Goal: Task Accomplishment & Management: Use online tool/utility

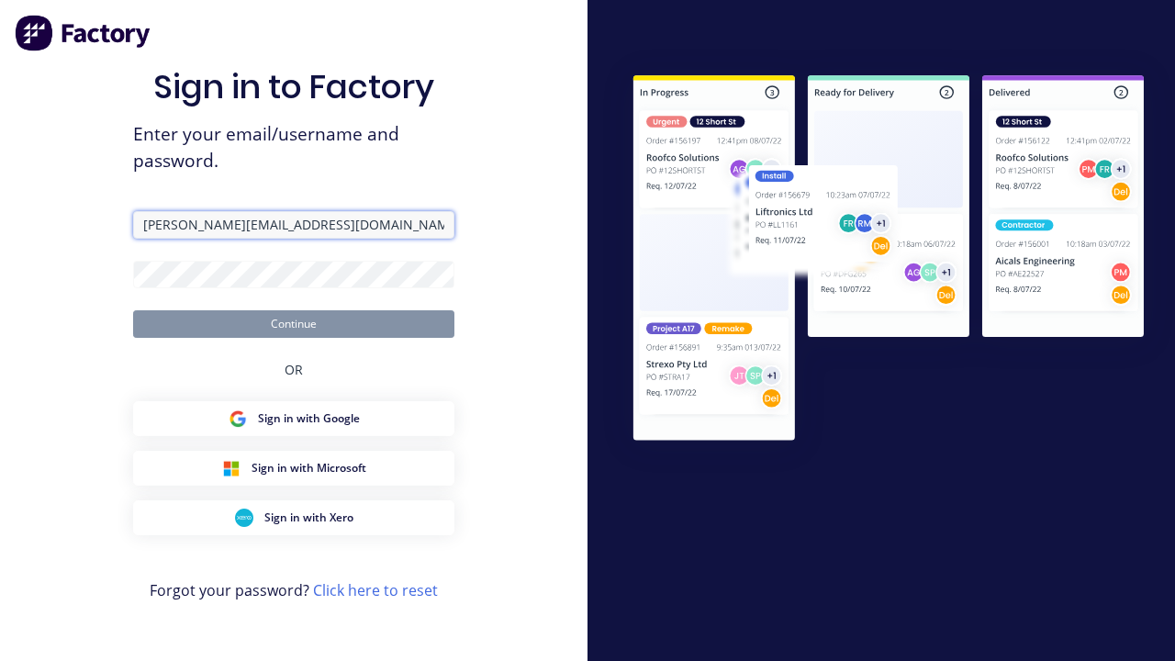
type input "[PERSON_NAME][EMAIL_ADDRESS][DOMAIN_NAME]"
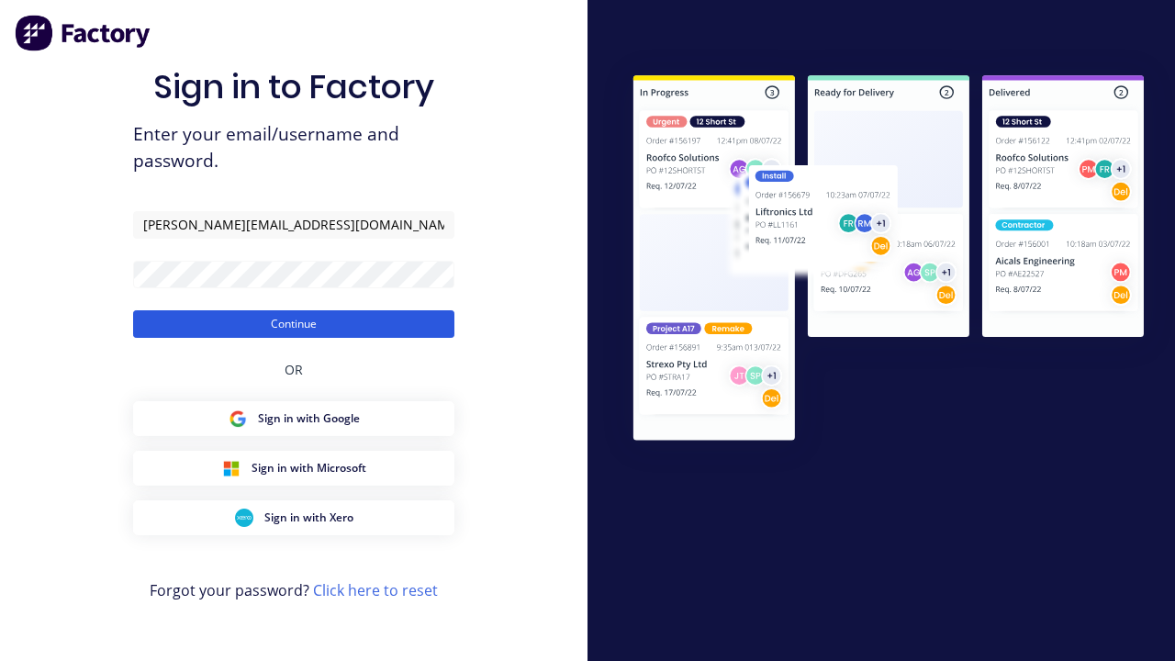
click at [294, 323] on button "Continue" at bounding box center [293, 324] width 321 height 28
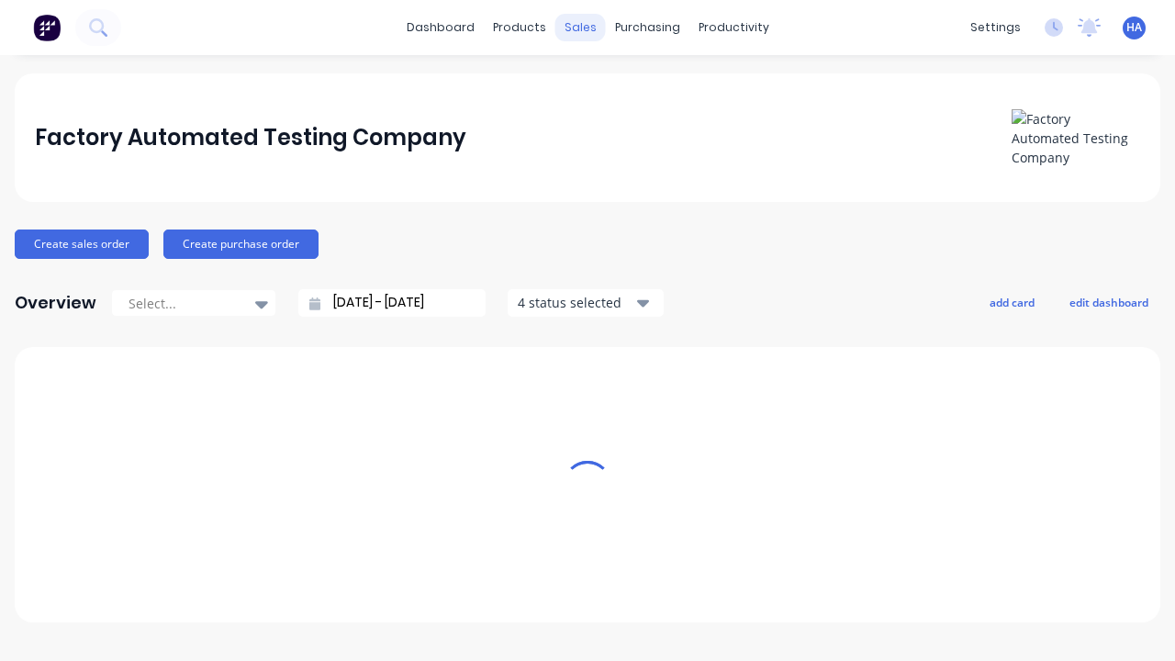
click at [580, 28] on div "sales" at bounding box center [580, 28] width 50 height 28
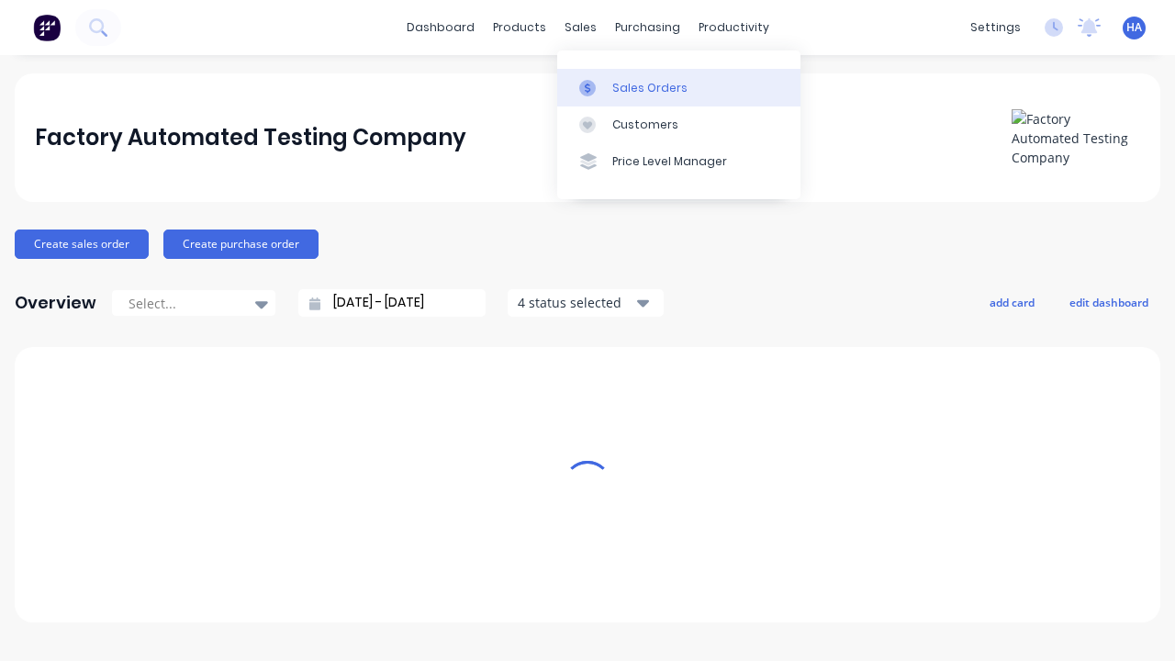
click at [678, 87] on div "Sales Orders" at bounding box center [649, 88] width 75 height 17
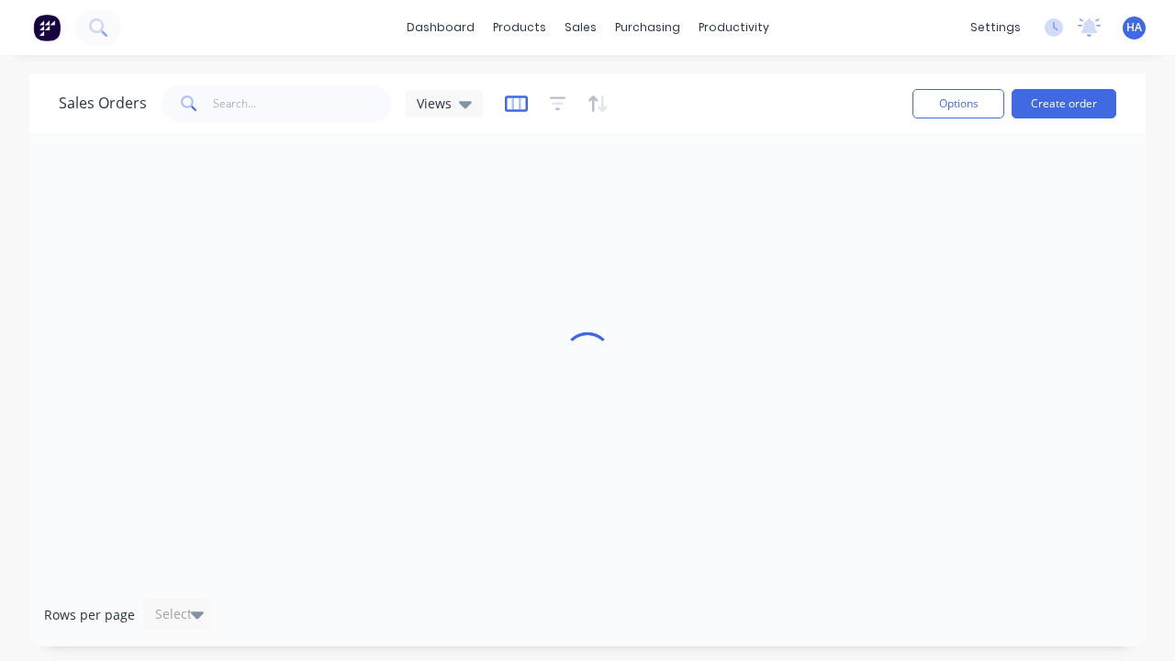
click at [513, 103] on icon "button" at bounding box center [516, 104] width 23 height 18
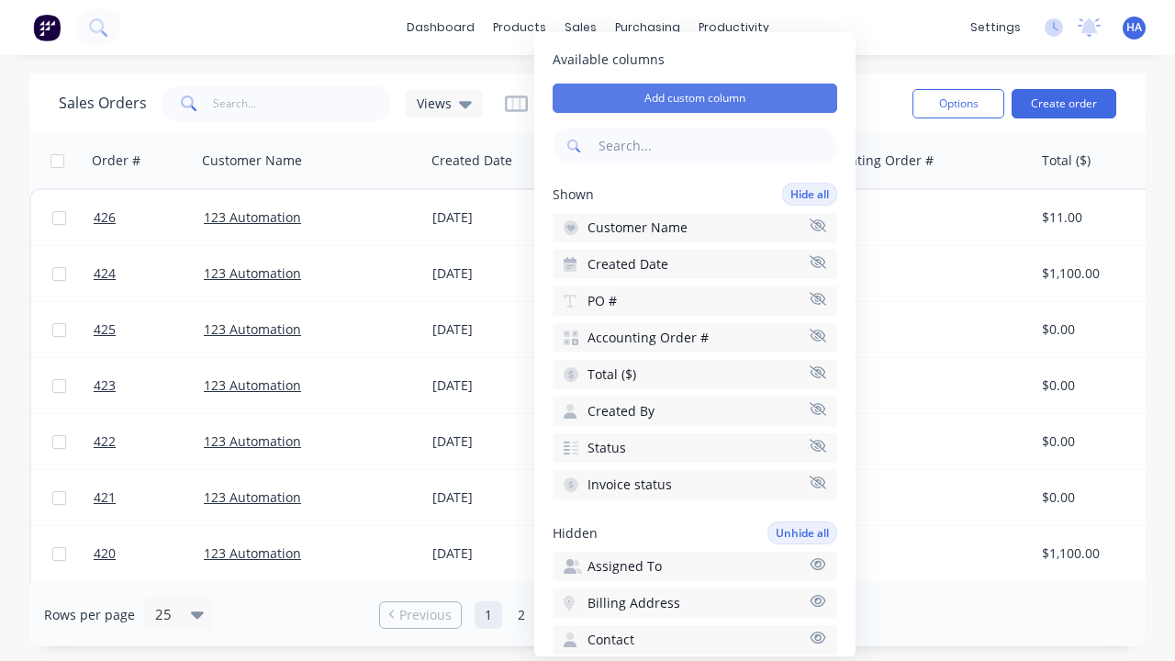
click at [695, 98] on button "Add custom column" at bounding box center [695, 98] width 285 height 29
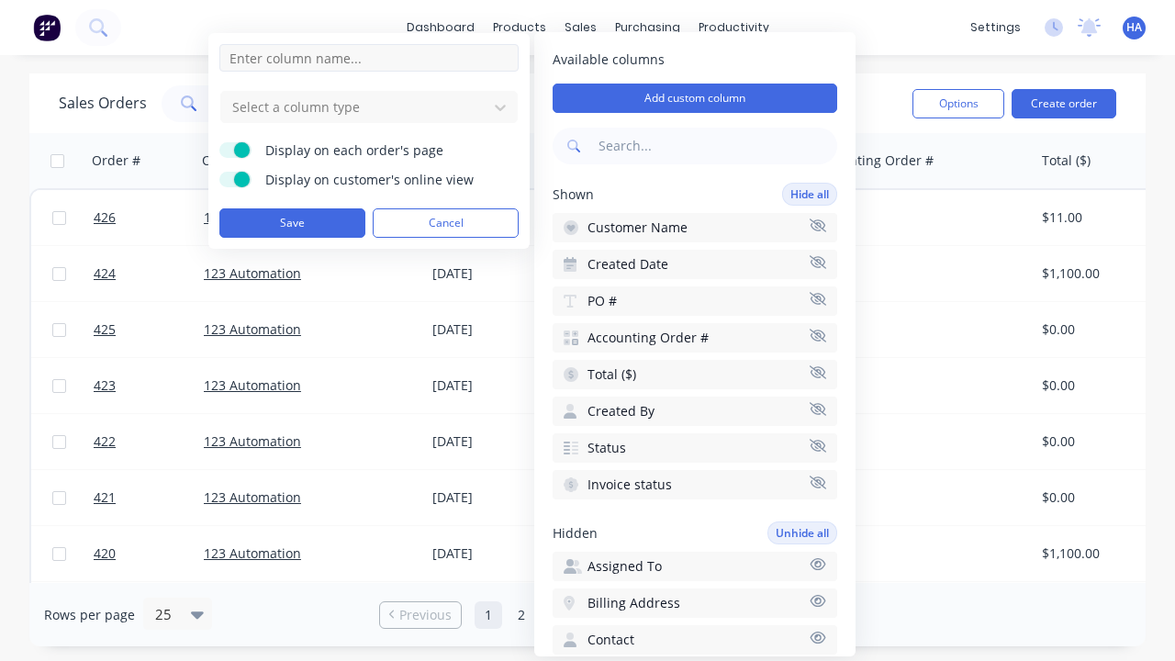
click at [369, 58] on input at bounding box center [368, 58] width 299 height 28
type input "New Custom DT Picker Column"
click at [354, 106] on div at bounding box center [354, 106] width 248 height 23
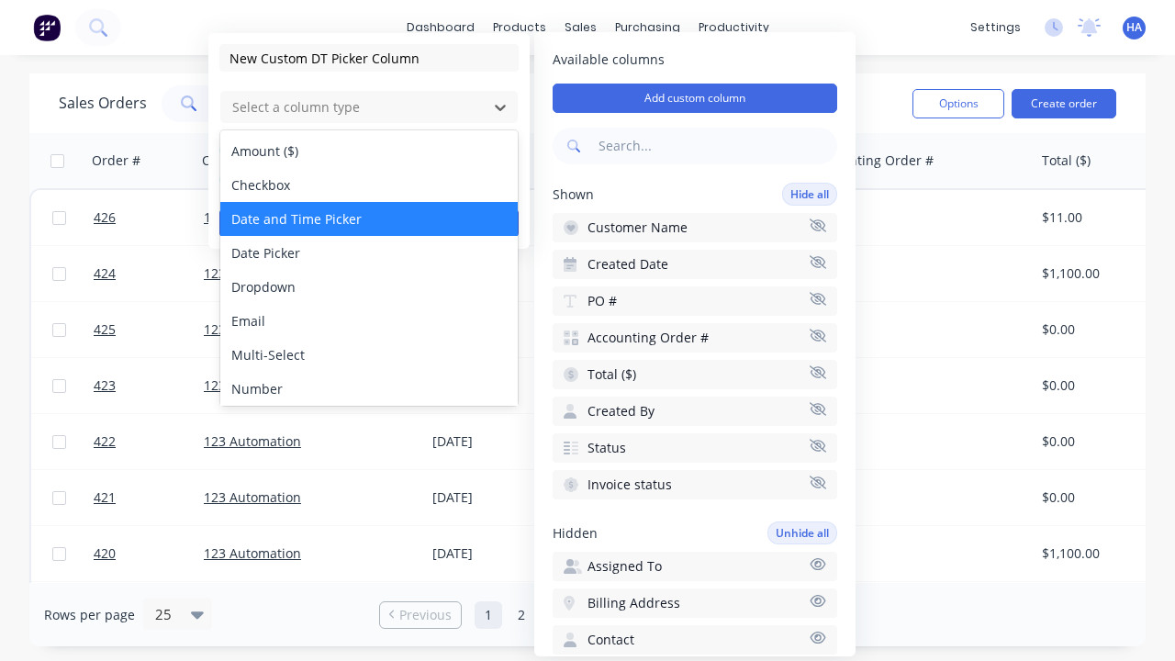
click at [369, 218] on div "Date and Time Picker" at bounding box center [368, 219] width 297 height 34
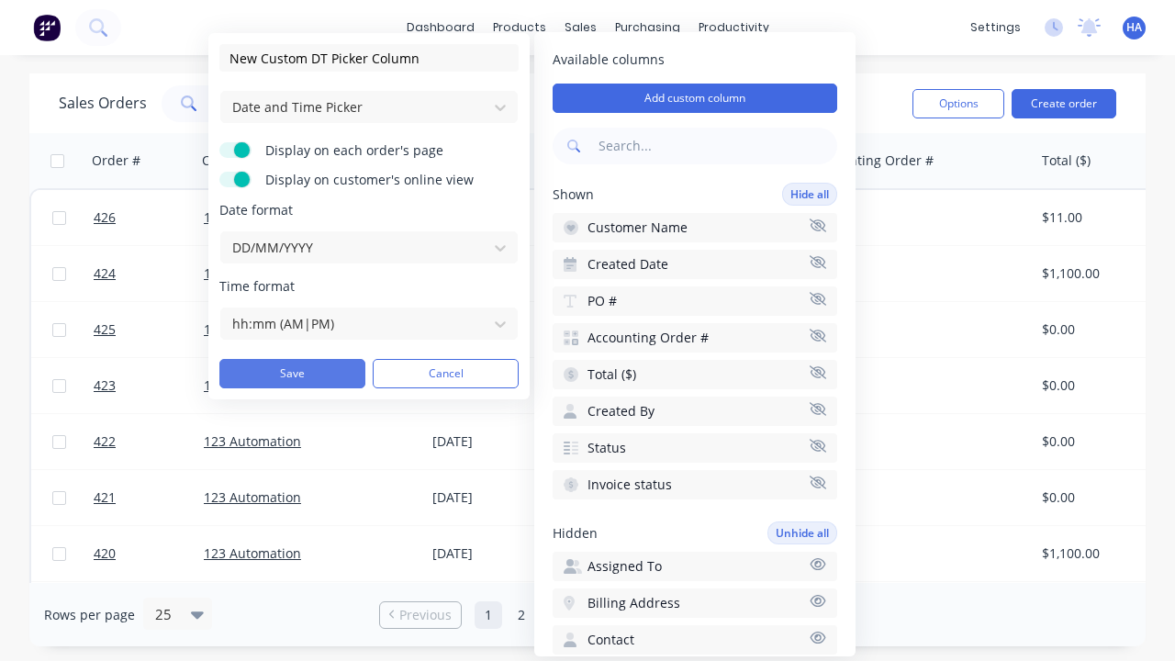
click at [292, 374] on button "Save" at bounding box center [292, 373] width 146 height 29
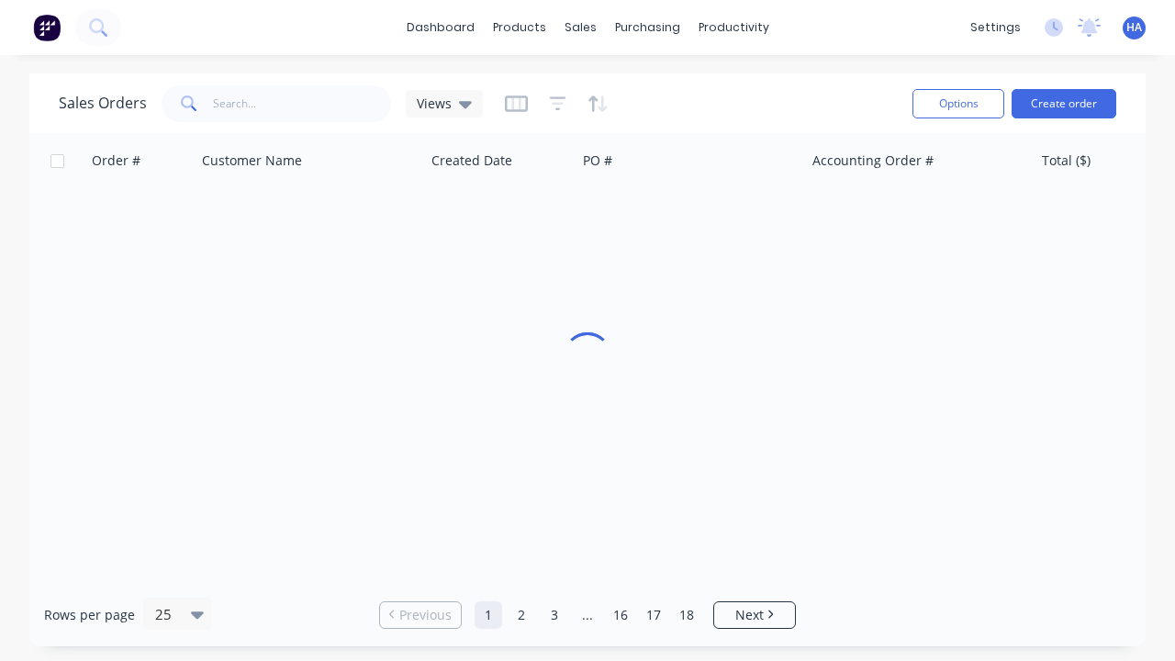
scroll to position [0, 918]
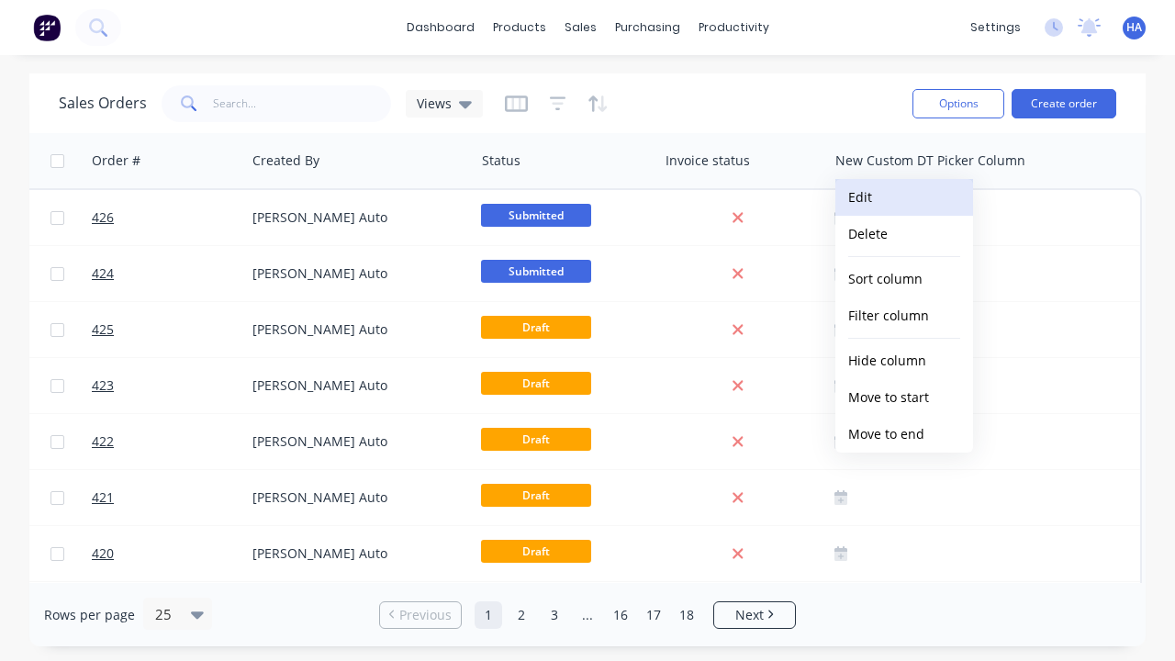
click at [904, 197] on button "Edit" at bounding box center [904, 197] width 138 height 37
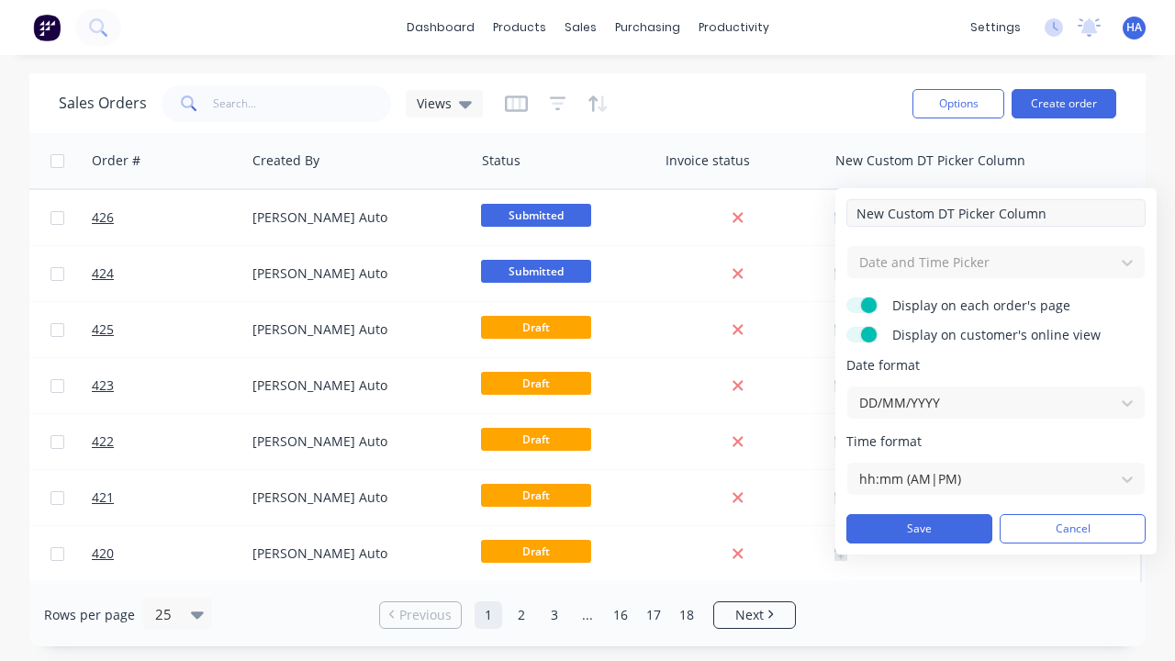
click at [996, 213] on input "New Custom DT Picker Column" at bounding box center [995, 213] width 299 height 28
type input "New Custom DT Picker Column - Updated"
click at [919, 529] on button "Save" at bounding box center [919, 528] width 146 height 29
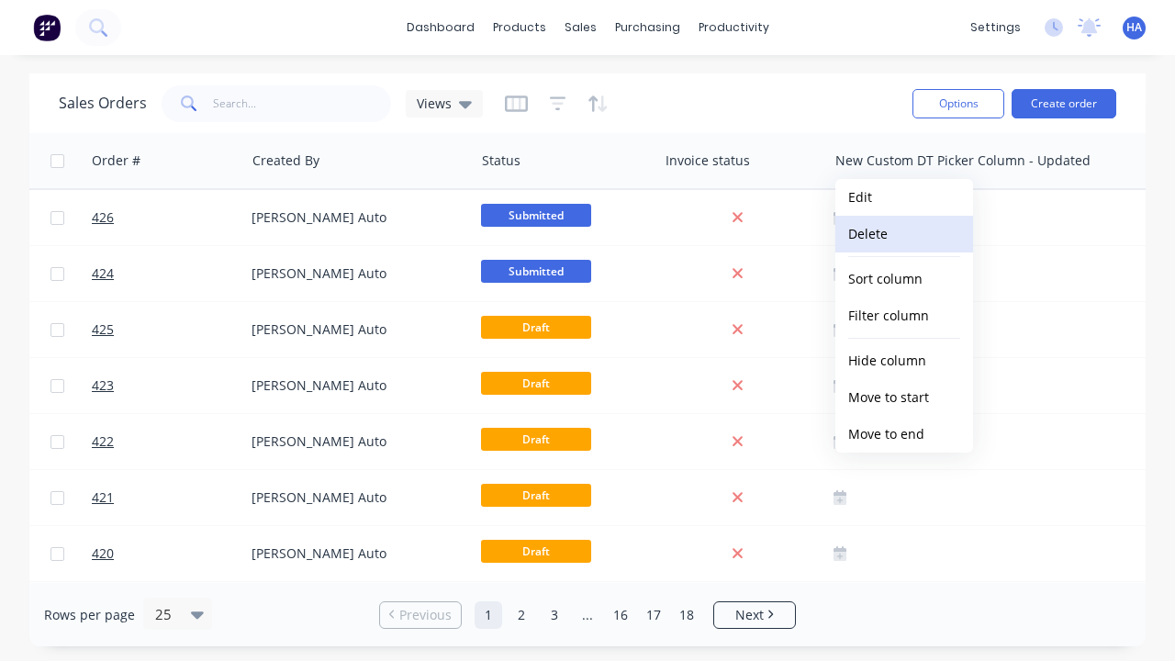
click at [904, 234] on button "Delete" at bounding box center [904, 234] width 138 height 37
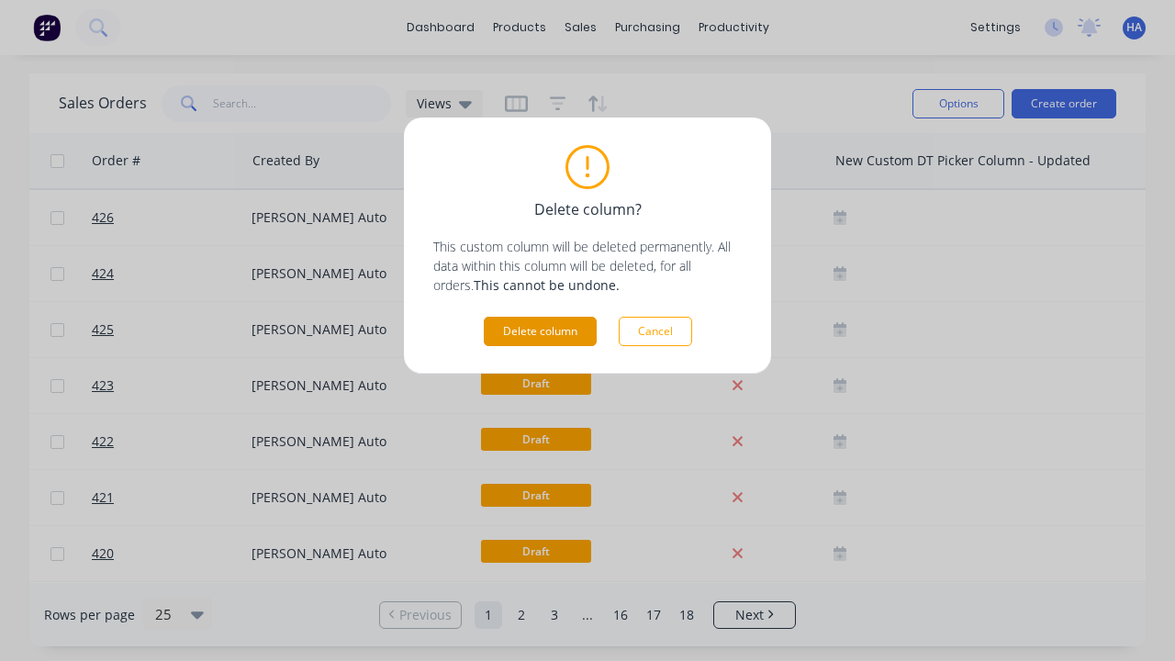
click at [540, 331] on button "Delete column" at bounding box center [540, 331] width 113 height 29
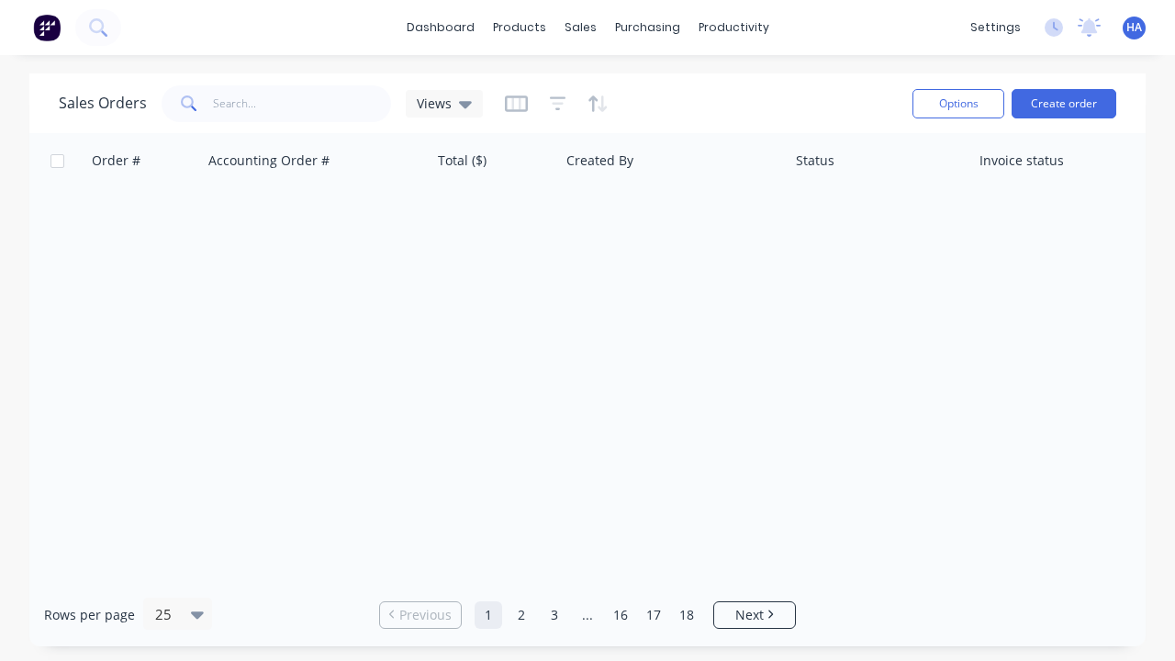
scroll to position [0, 604]
